Goal: Navigation & Orientation: Find specific page/section

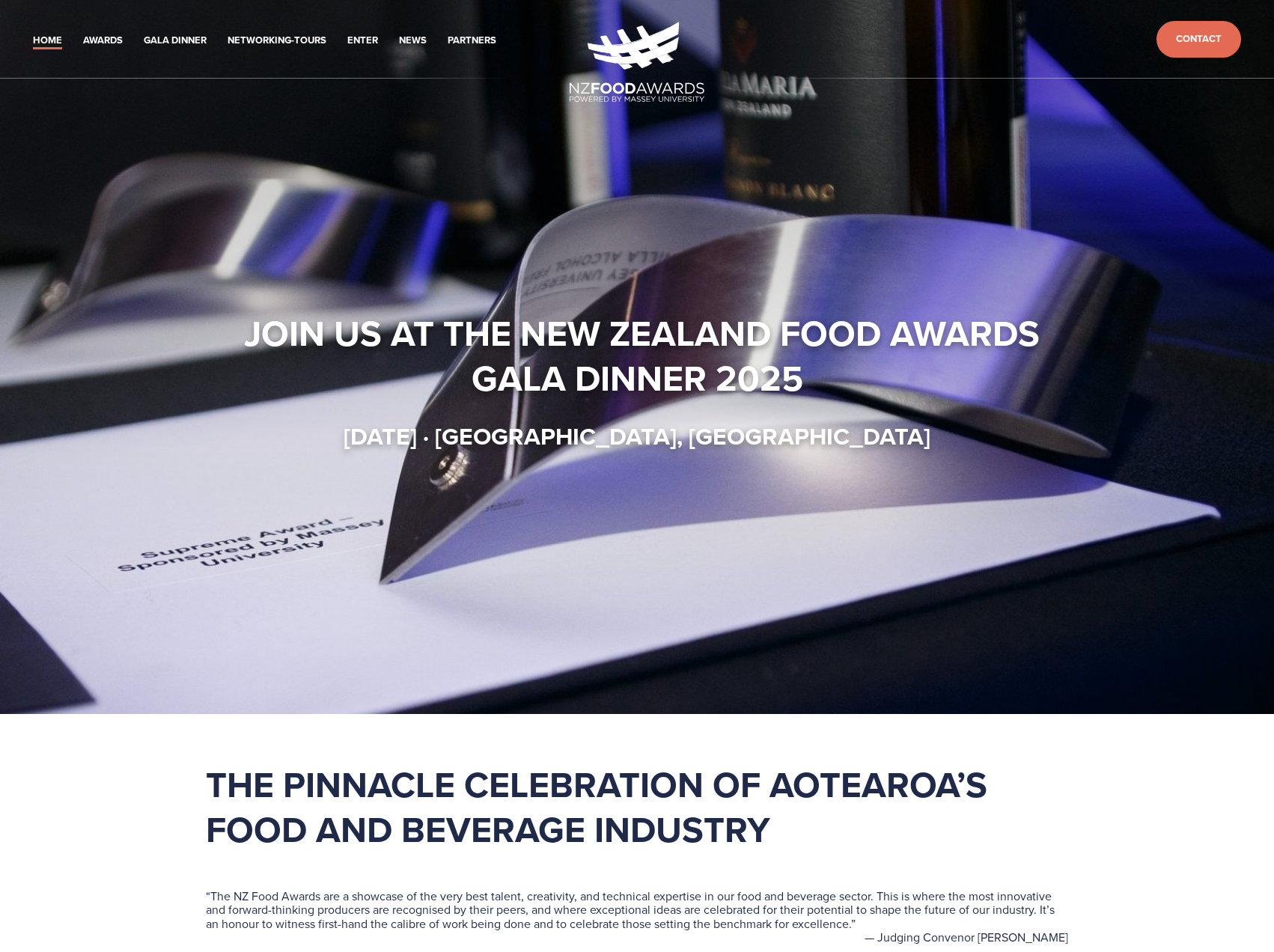
drag, startPoint x: 1193, startPoint y: 529, endPoint x: 1209, endPoint y: 130, distance: 399.3
click at [194, 34] on link "Gala Dinner" at bounding box center [174, 40] width 63 height 18
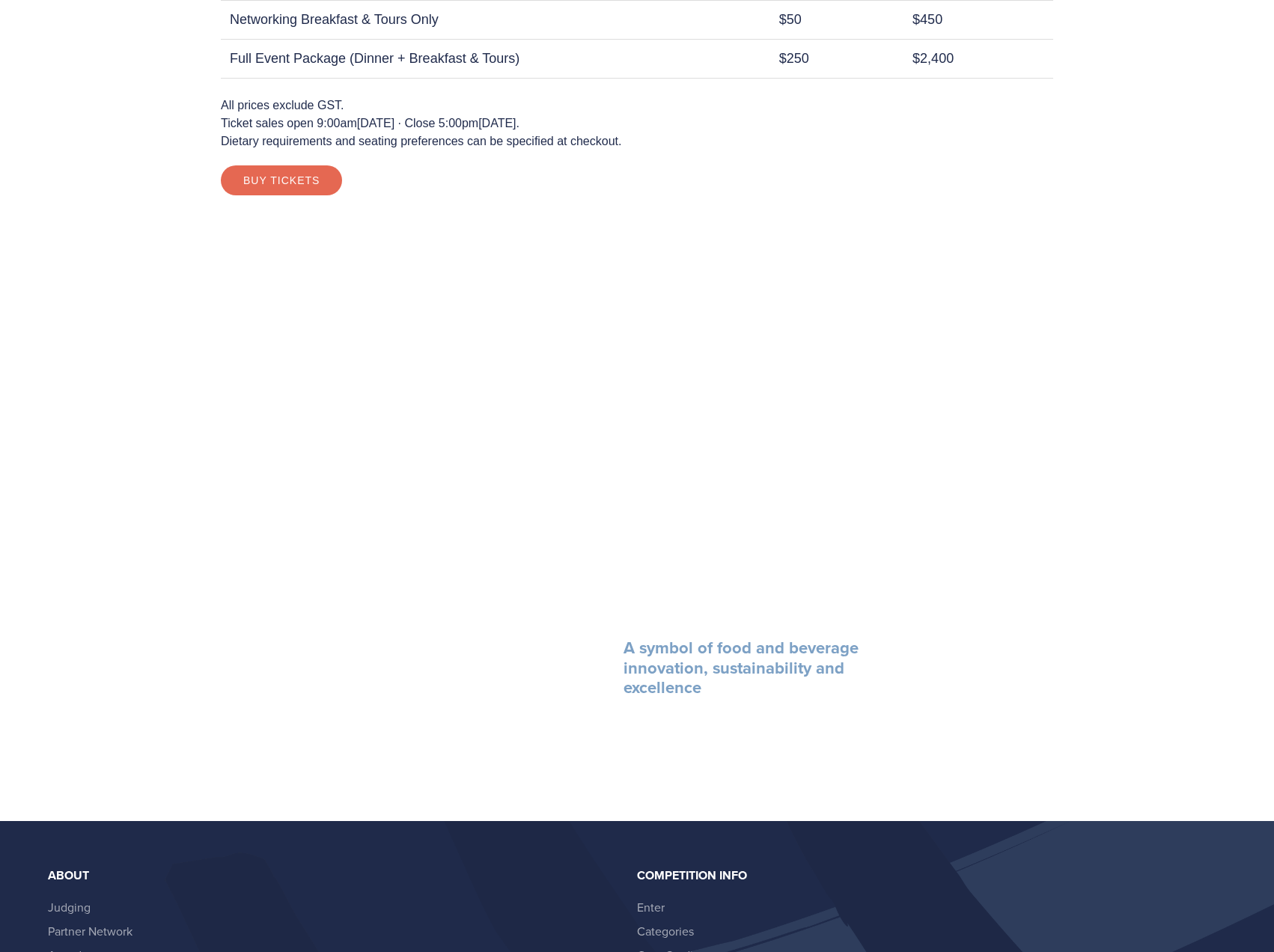
scroll to position [1935, 0]
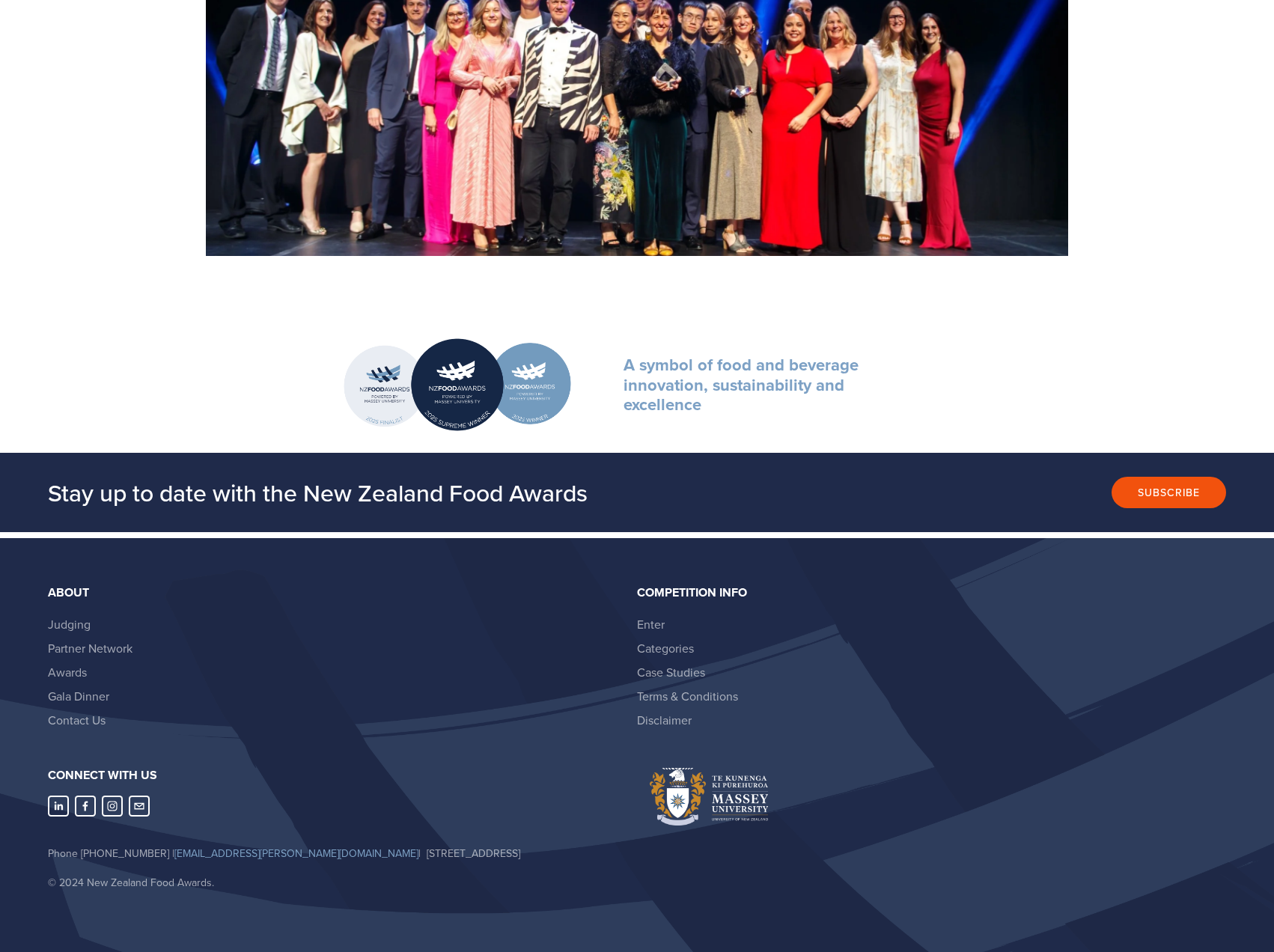
click at [1096, 669] on li "Case Studies" at bounding box center [925, 672] width 577 height 24
click at [1124, 717] on li "Disclaimer" at bounding box center [925, 720] width 577 height 24
